Goal: Transaction & Acquisition: Subscribe to service/newsletter

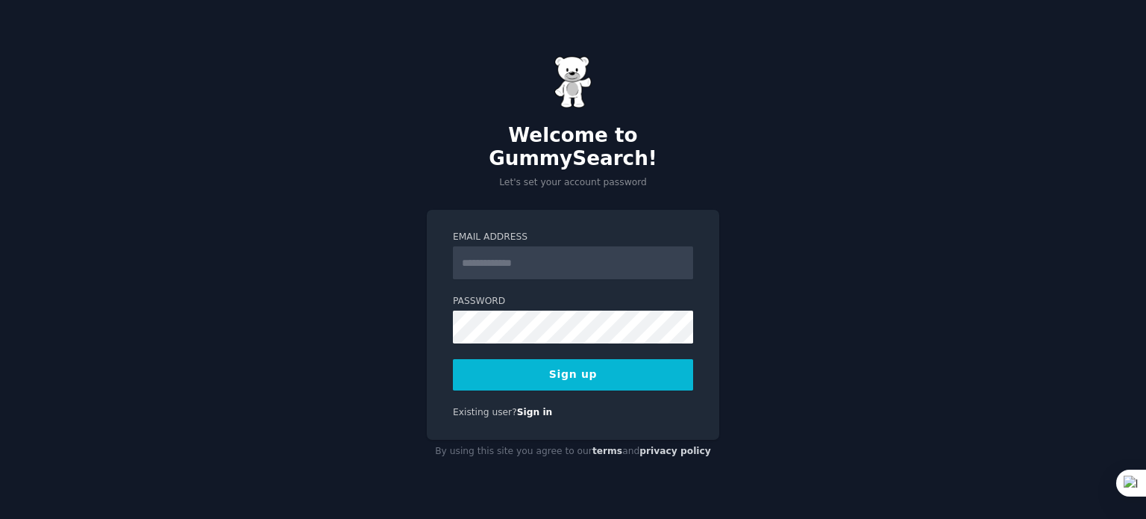
click at [627, 246] on input "Email Address" at bounding box center [573, 262] width 240 height 33
click at [500, 259] on input "**********" at bounding box center [573, 262] width 240 height 33
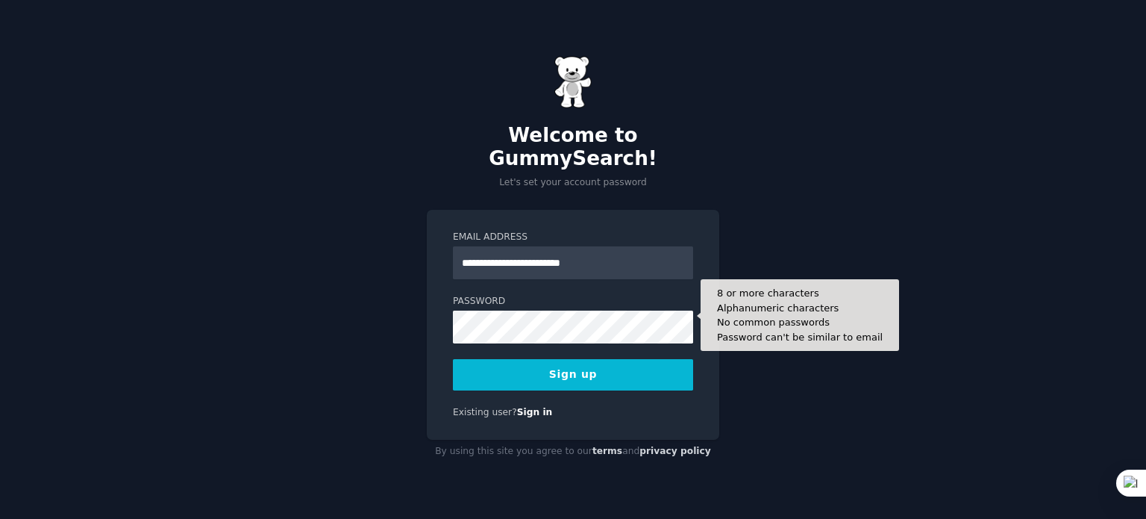
type input "**********"
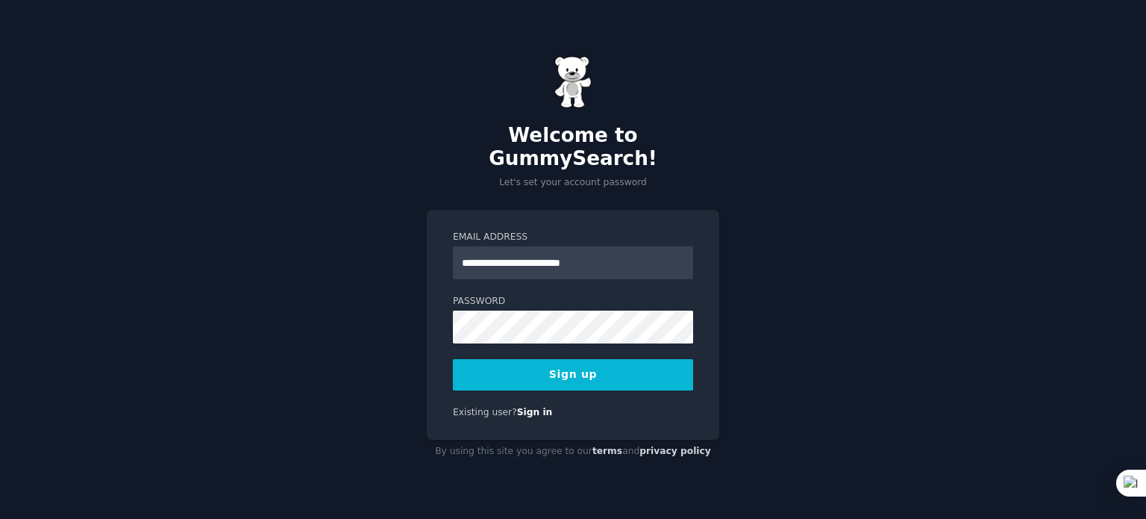
click at [657, 359] on button "Sign up" at bounding box center [573, 374] width 240 height 31
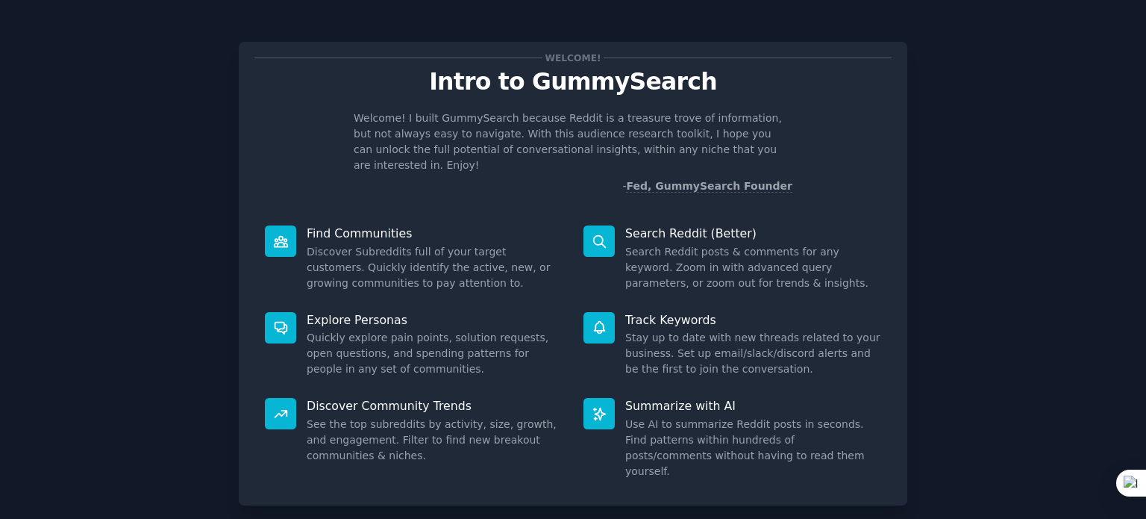
scroll to position [65, 0]
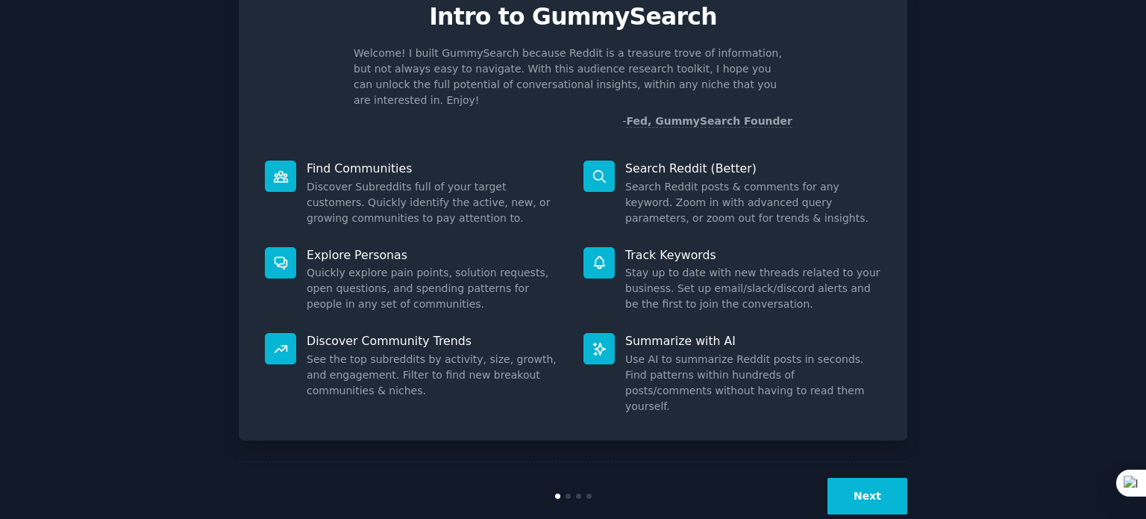
click at [869, 478] on button "Next" at bounding box center [868, 496] width 80 height 37
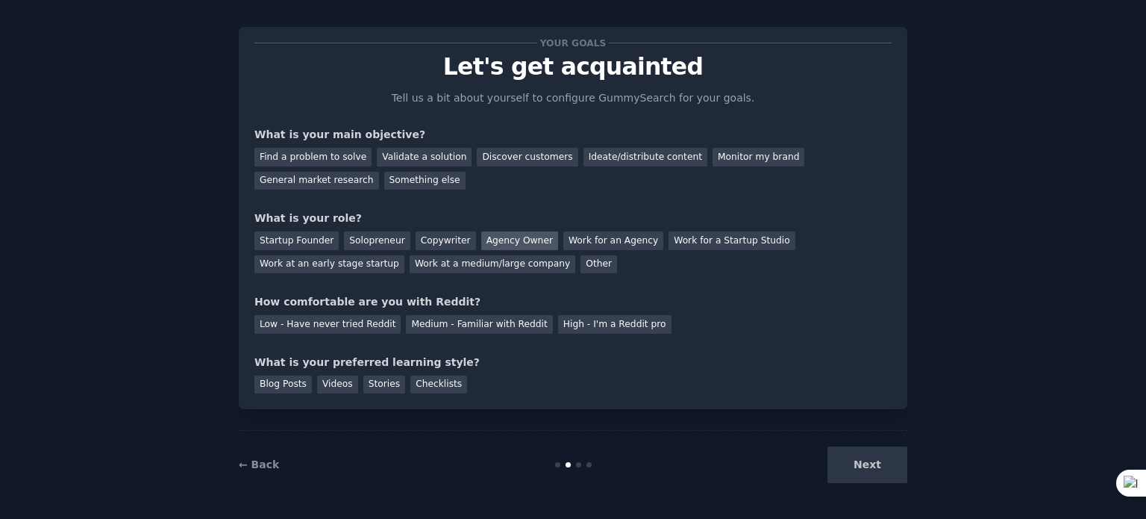
click at [515, 240] on div "Agency Owner" at bounding box center [519, 240] width 77 height 19
click at [404, 255] on div "Work at an early stage startup" at bounding box center [329, 264] width 150 height 19
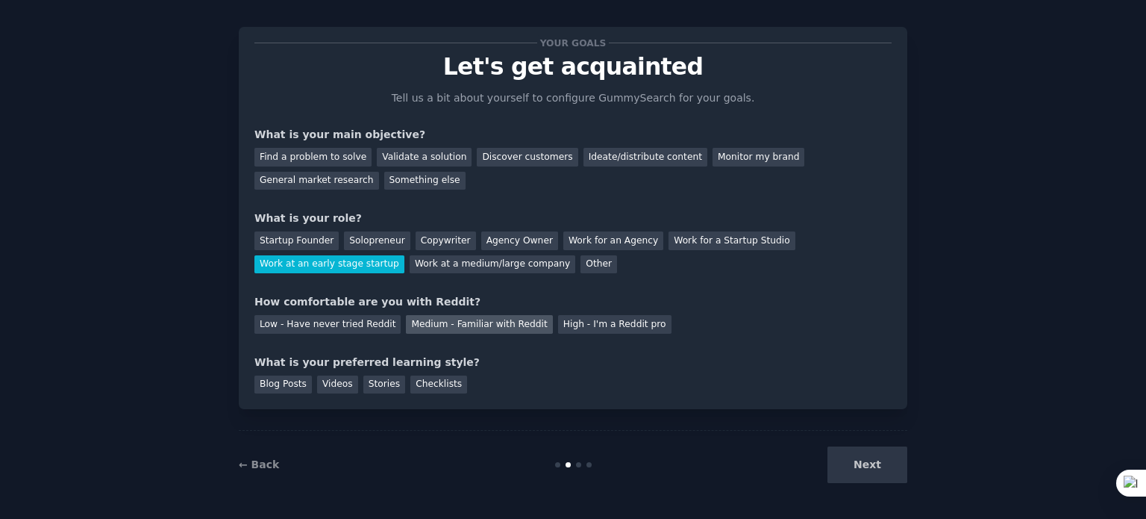
click at [498, 319] on div "Medium - Familiar with Reddit" at bounding box center [479, 324] width 146 height 19
click at [328, 387] on div "Videos" at bounding box center [337, 384] width 41 height 19
click at [364, 384] on div "Stories" at bounding box center [384, 384] width 42 height 19
click at [337, 381] on div "Videos" at bounding box center [337, 384] width 41 height 19
click at [331, 160] on div "Find a problem to solve" at bounding box center [312, 157] width 117 height 19
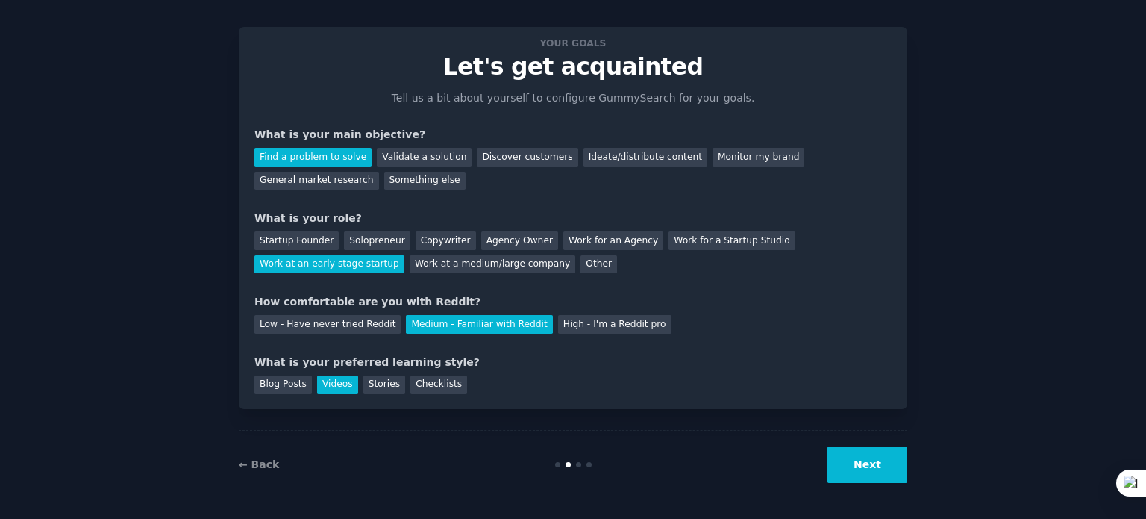
click at [859, 461] on button "Next" at bounding box center [868, 464] width 80 height 37
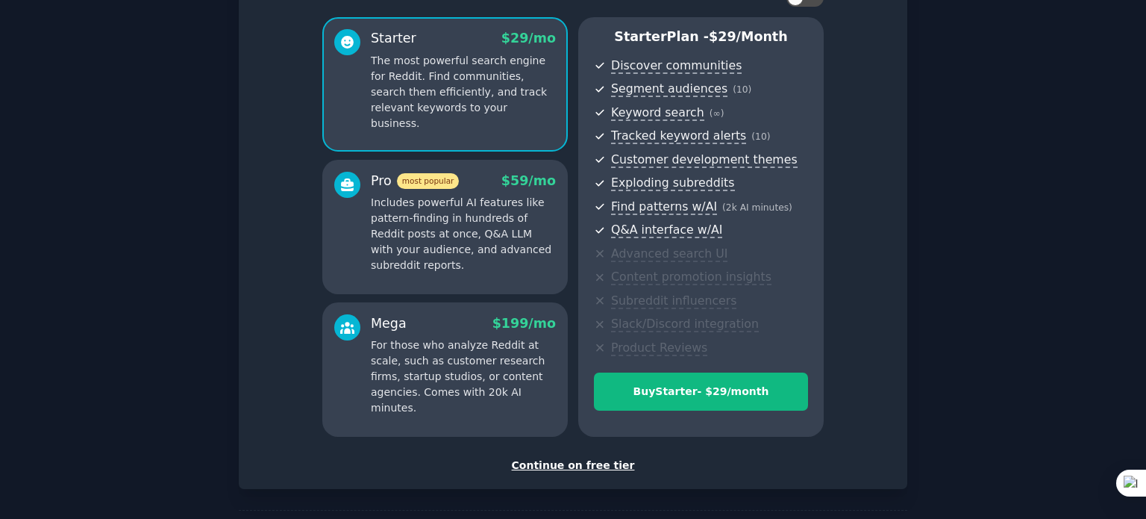
scroll to position [175, 0]
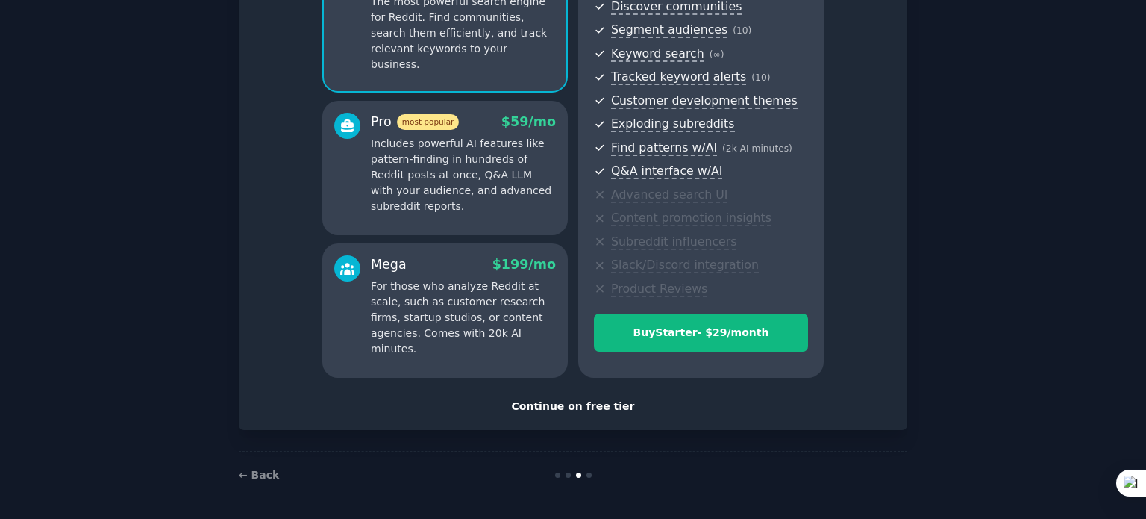
click at [589, 472] on div at bounding box center [589, 474] width 5 height 5
click at [598, 405] on div "Continue on free tier" at bounding box center [572, 406] width 637 height 16
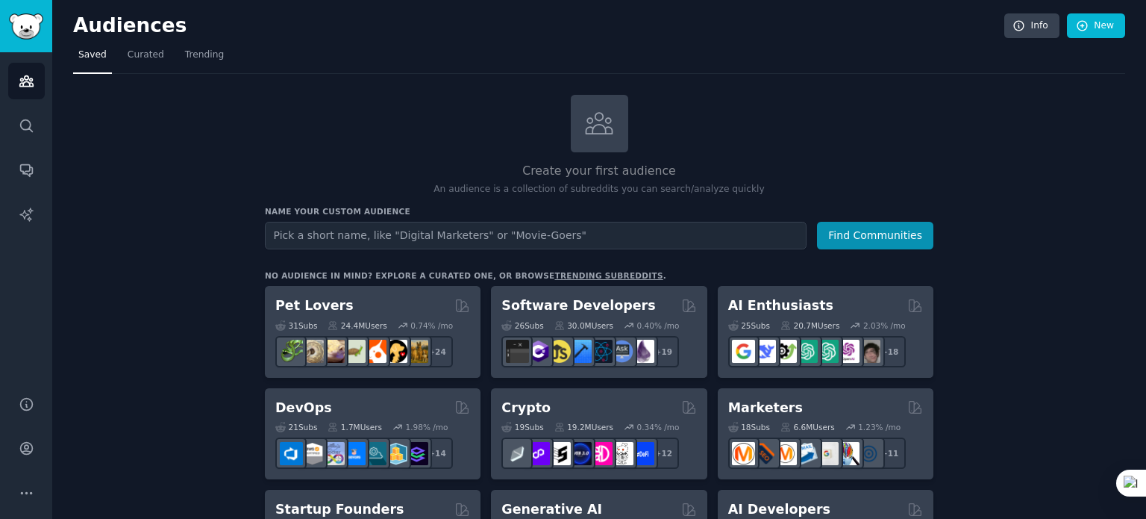
click at [160, 54] on link "Curated" at bounding box center [145, 58] width 47 height 31
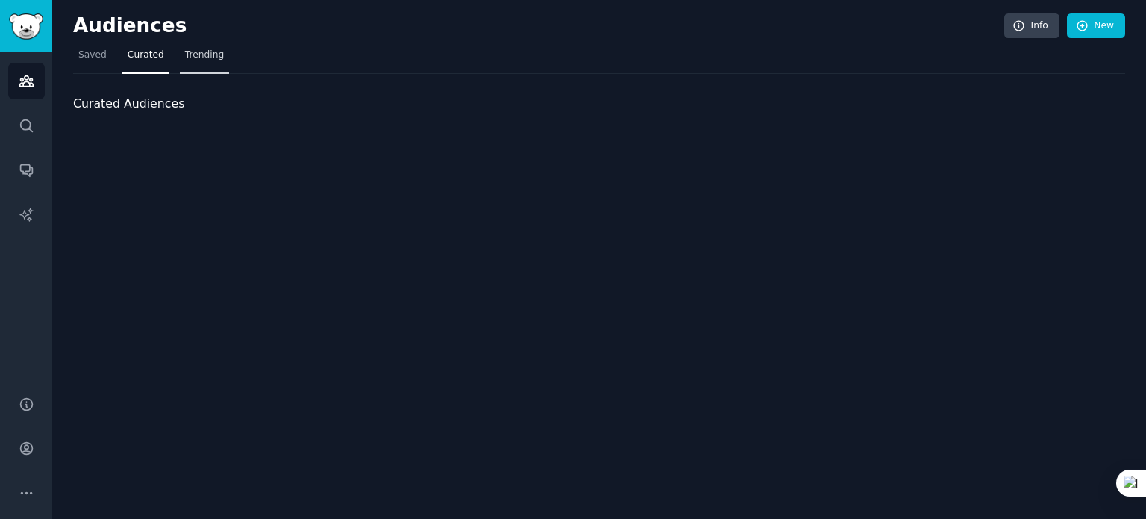
click at [185, 55] on span "Trending" at bounding box center [204, 55] width 39 height 13
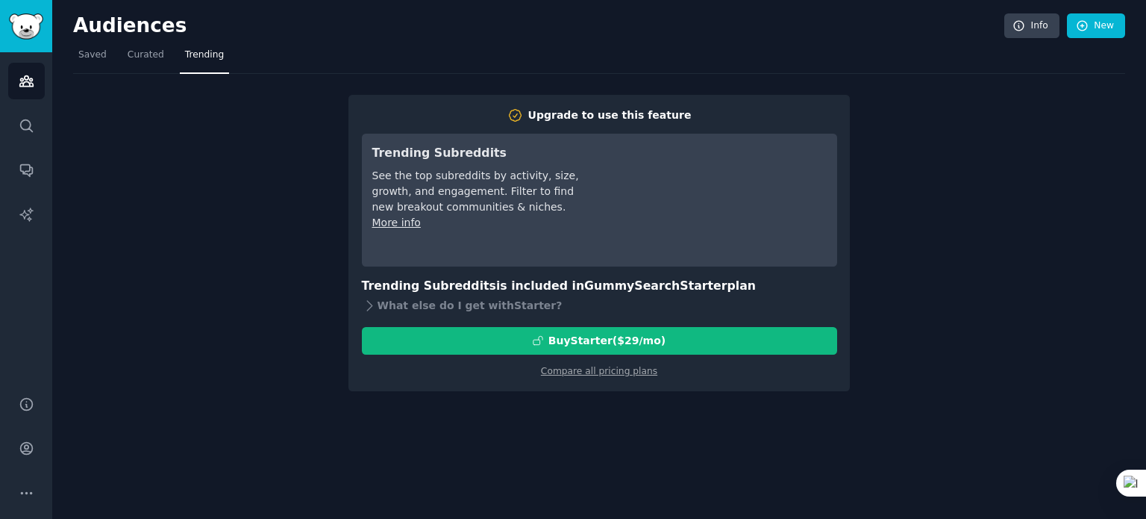
click at [109, 51] on nav "Saved Curated Trending" at bounding box center [599, 58] width 1052 height 31
click at [99, 59] on span "Saved" at bounding box center [92, 55] width 28 height 13
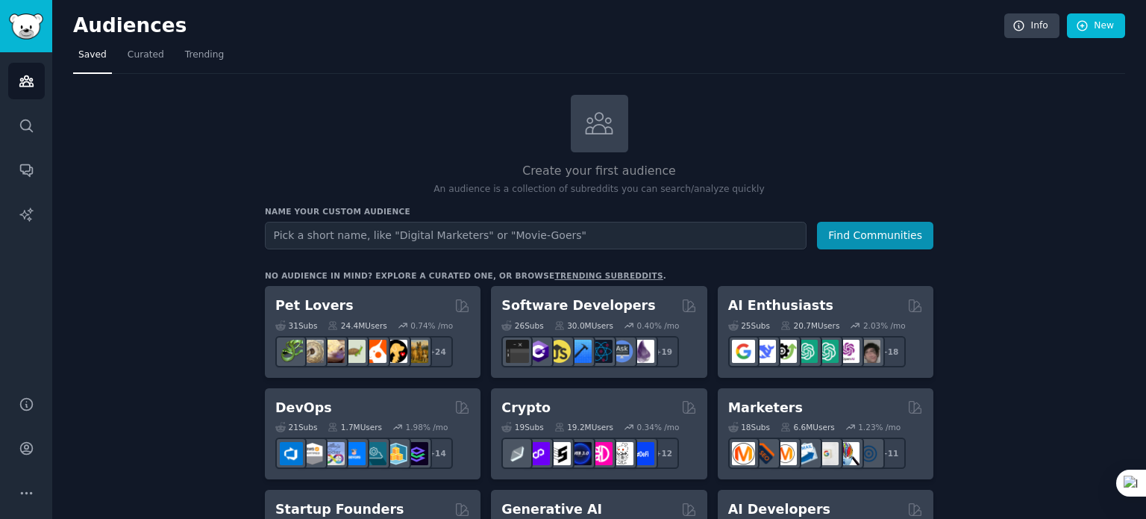
scroll to position [75, 0]
